Goal: Task Accomplishment & Management: Use online tool/utility

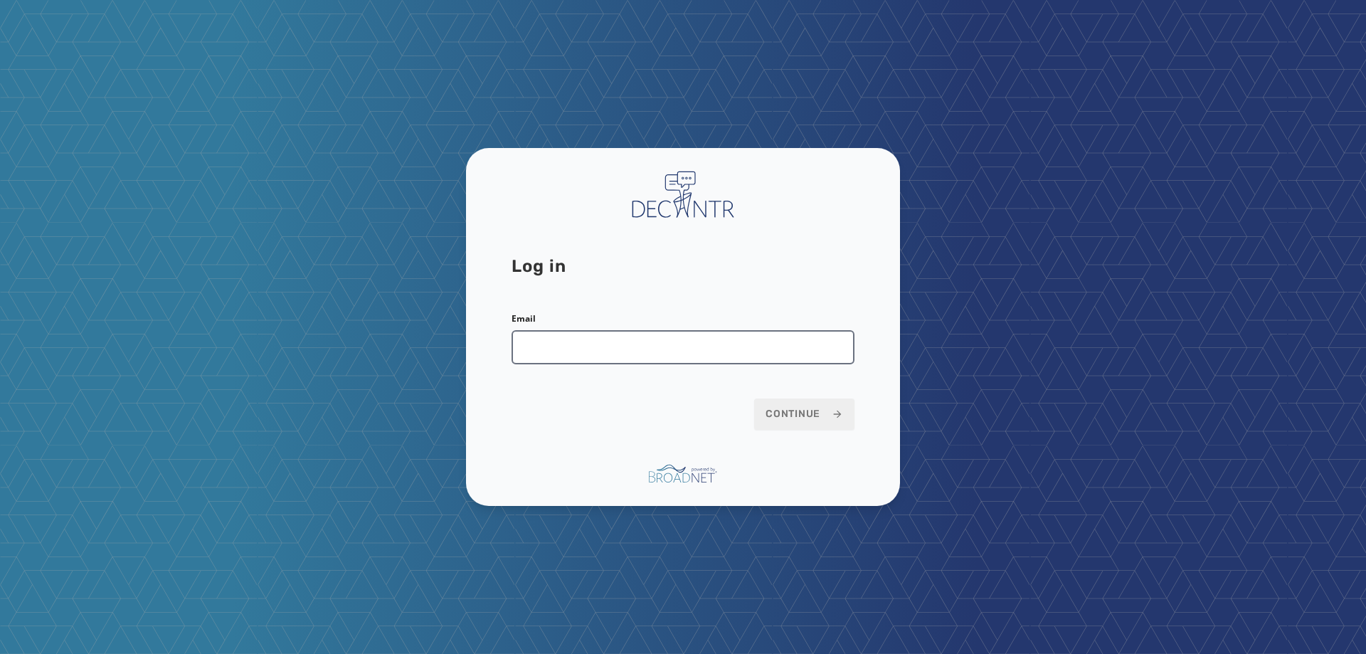
click at [744, 361] on input "Email" at bounding box center [683, 347] width 343 height 34
type input "**********"
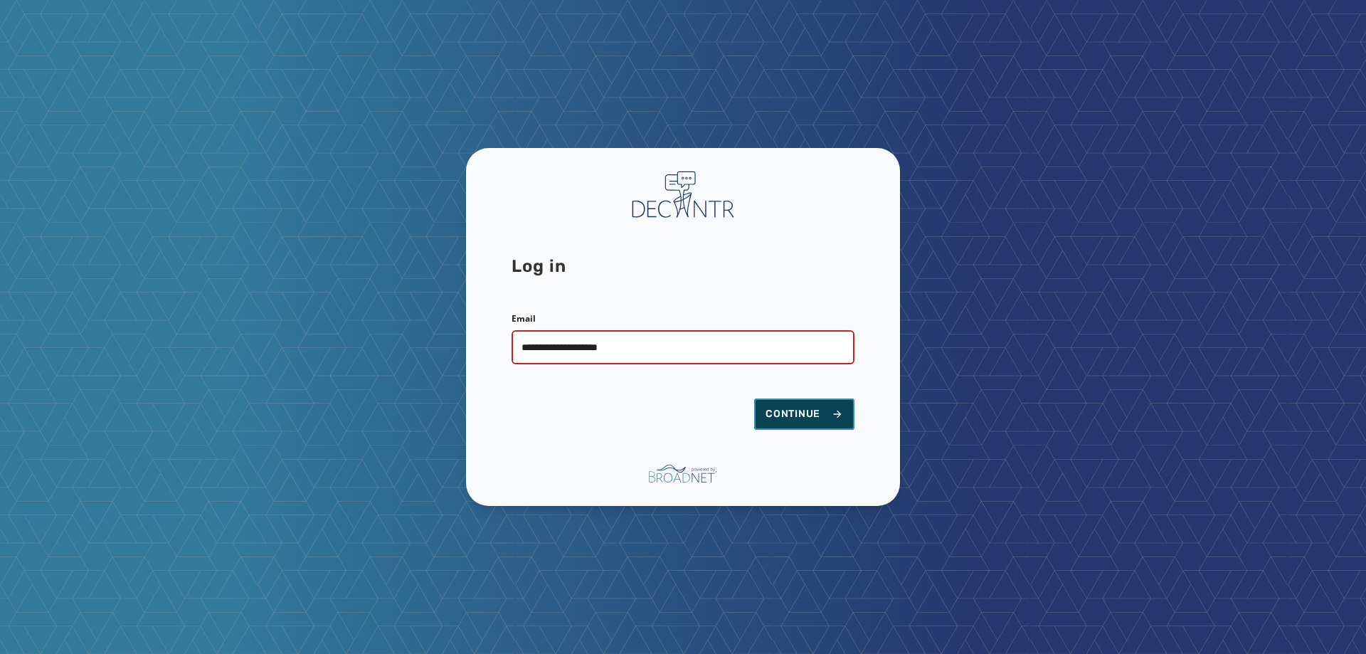
click at [818, 401] on button "Continue" at bounding box center [804, 414] width 100 height 31
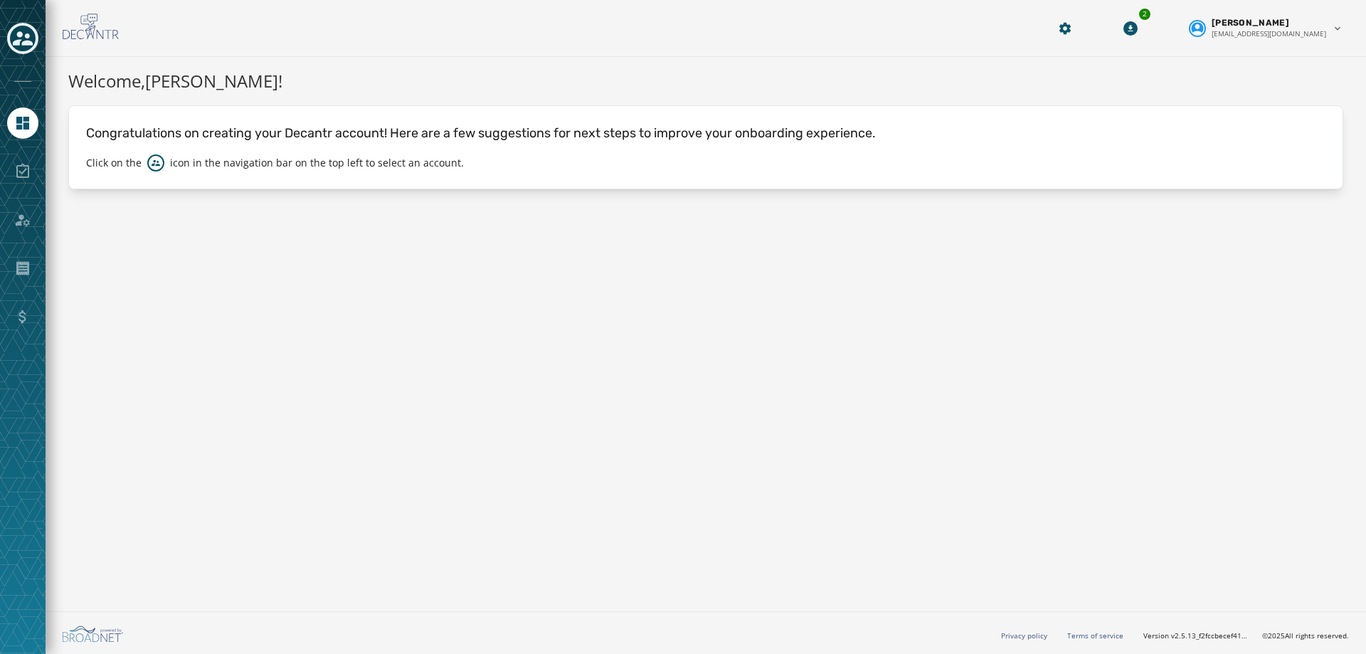
click at [34, 41] on div "Toggle account select drawer" at bounding box center [23, 39] width 26 height 26
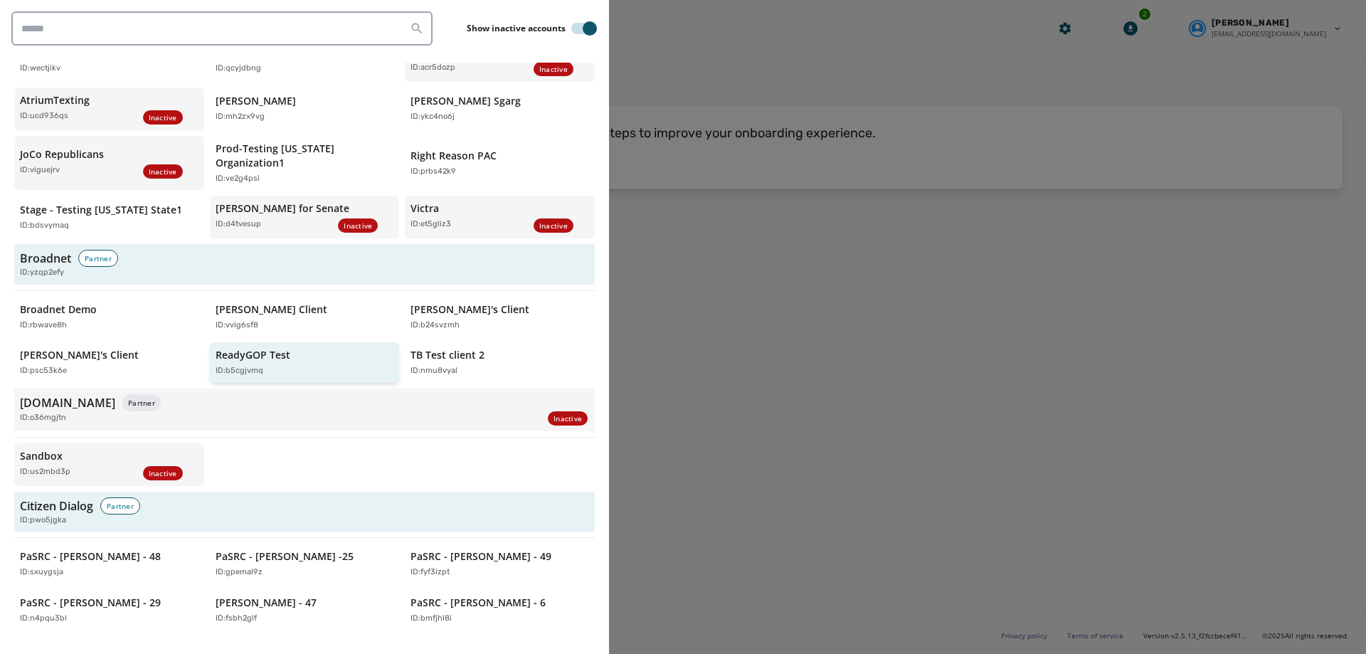
scroll to position [1352, 0]
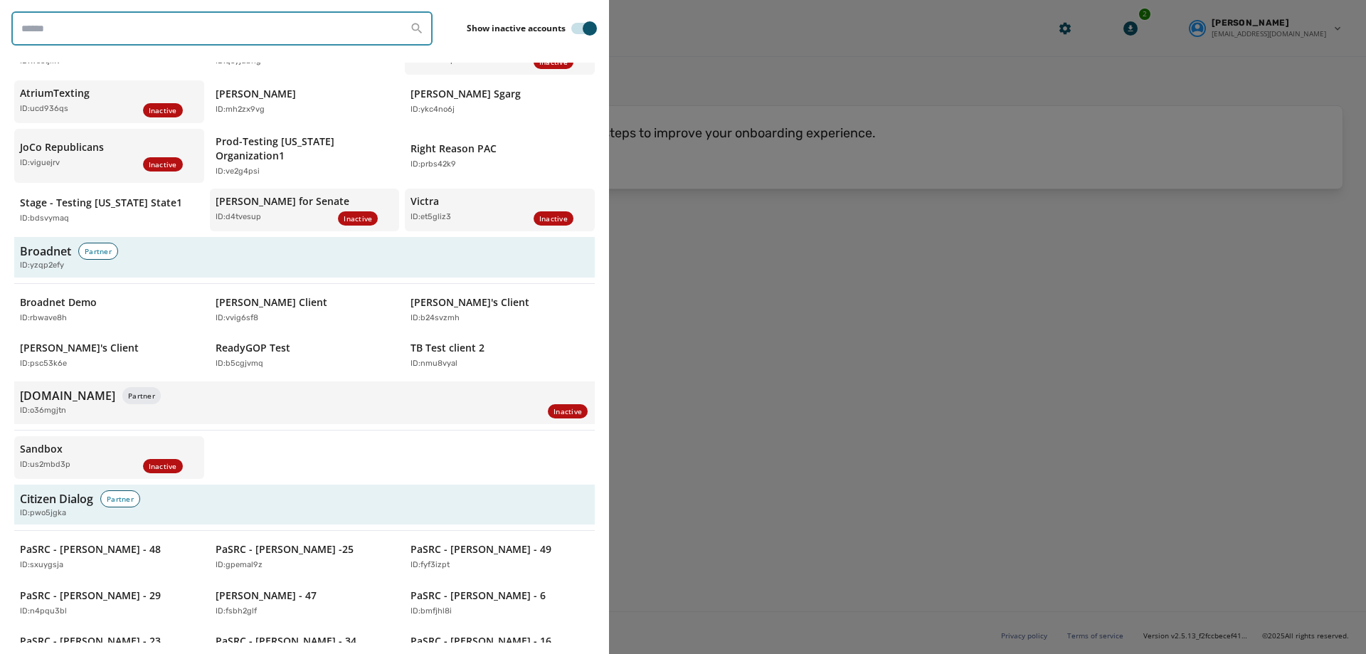
click at [199, 16] on input "search" at bounding box center [221, 28] width 421 height 34
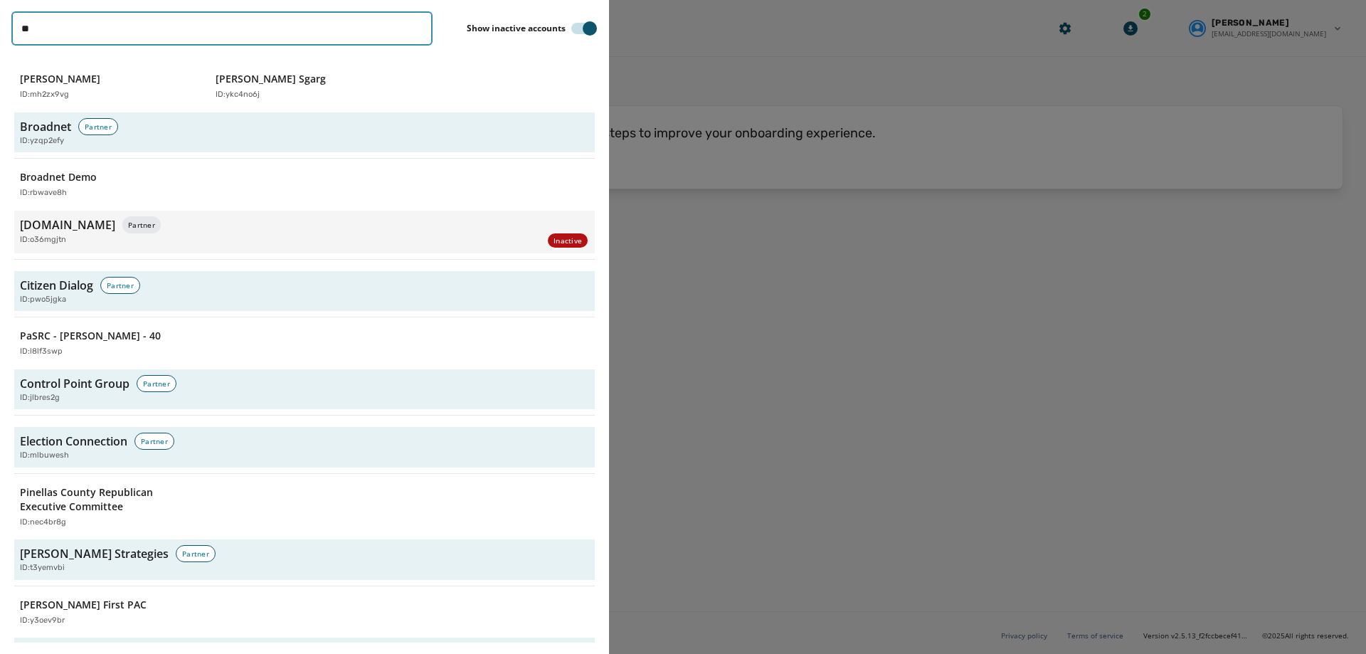
type input "**********"
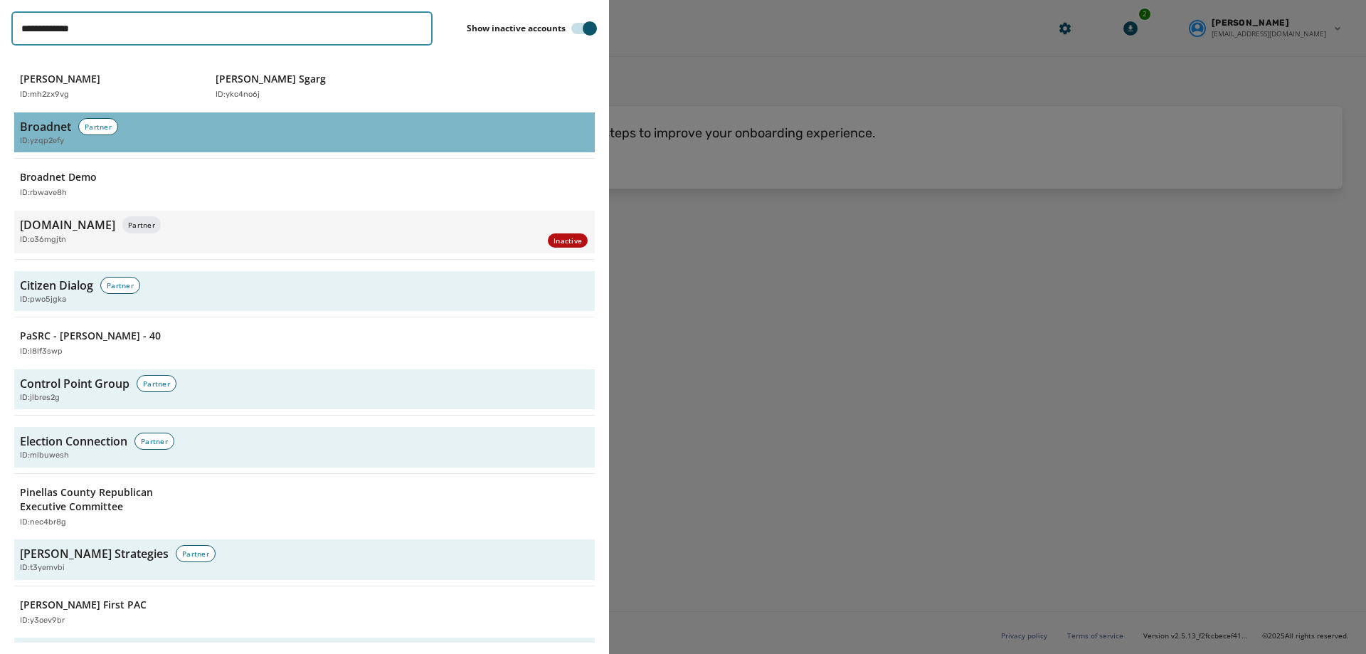
scroll to position [0, 0]
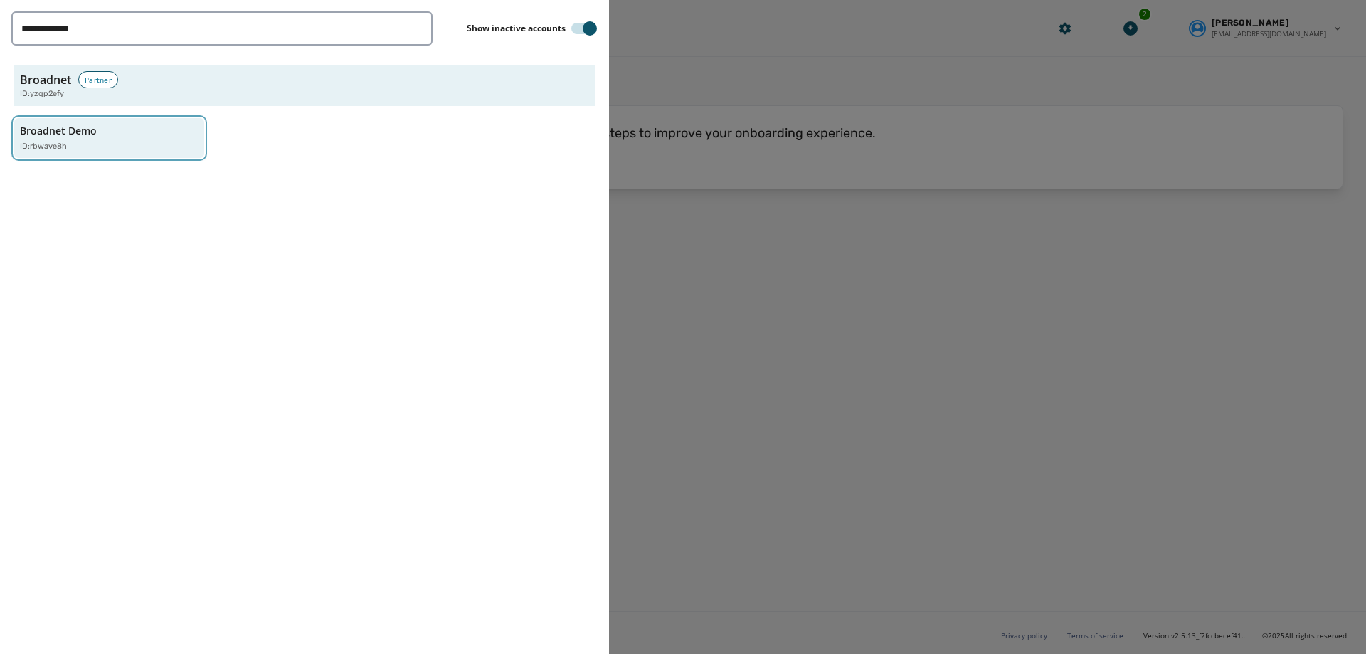
click at [107, 137] on div "Broadnet Demo ID: rbwave8h" at bounding box center [102, 138] width 164 height 29
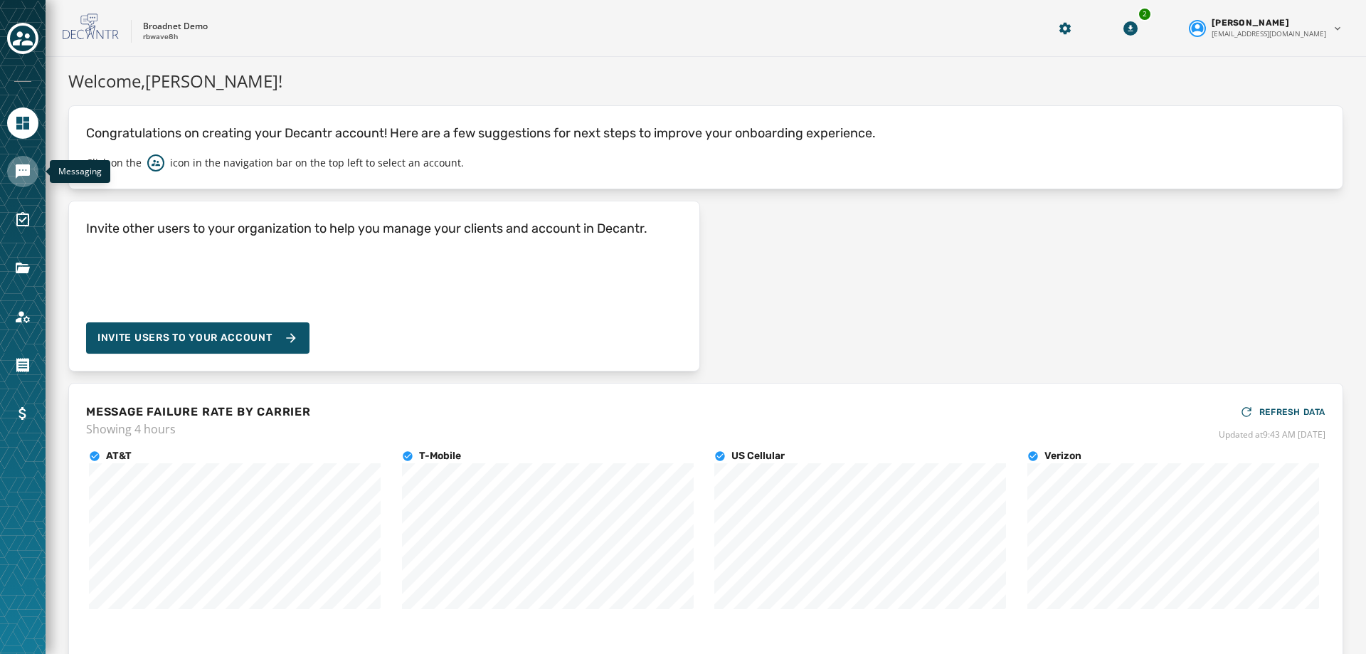
click at [26, 163] on icon "Navigate to Messaging" at bounding box center [22, 171] width 17 height 17
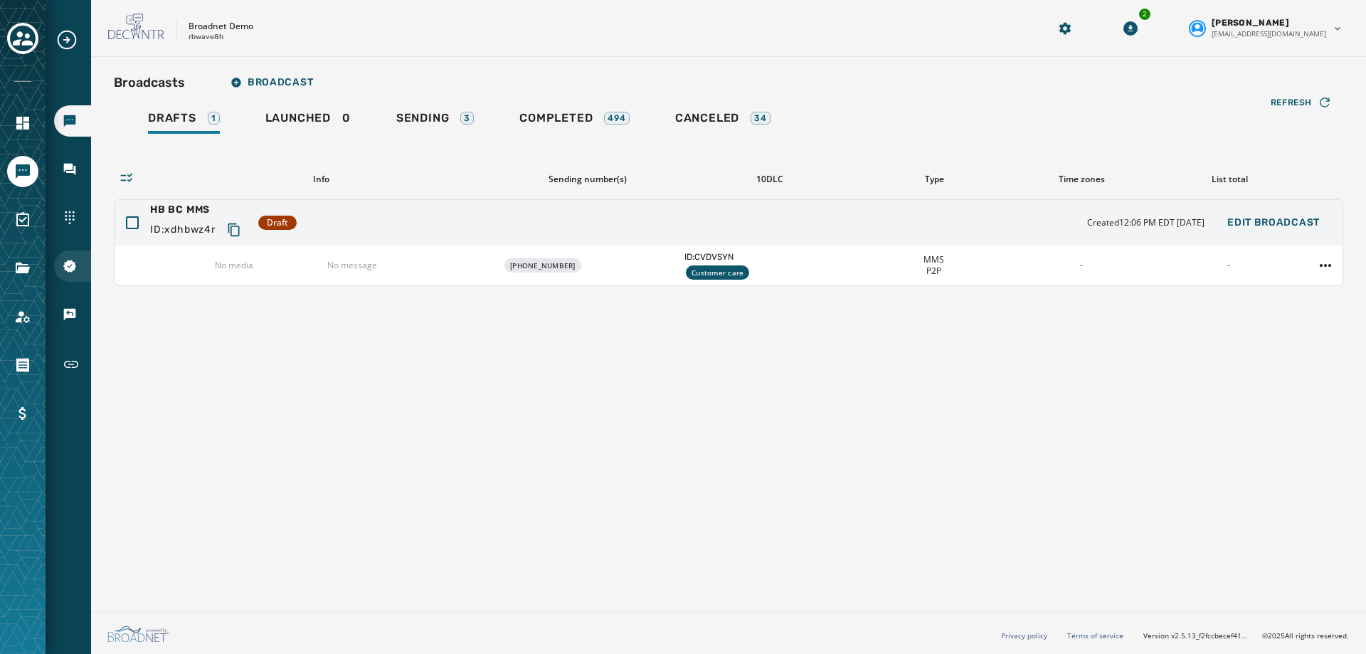
click at [68, 273] on div "10DLC Registration" at bounding box center [72, 266] width 37 height 31
